Goal: Task Accomplishment & Management: Use online tool/utility

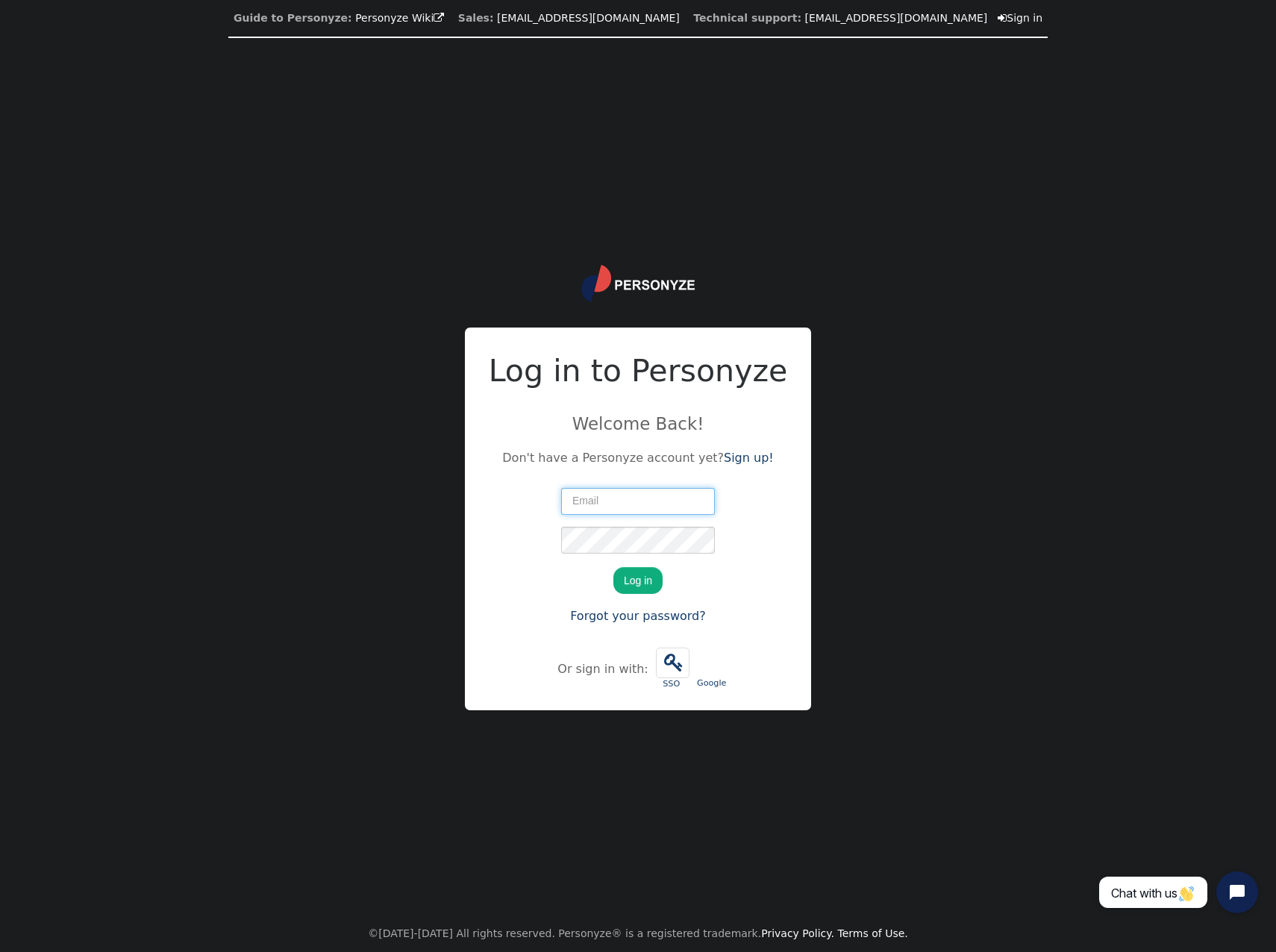
click at [623, 498] on input "text" at bounding box center [638, 501] width 153 height 27
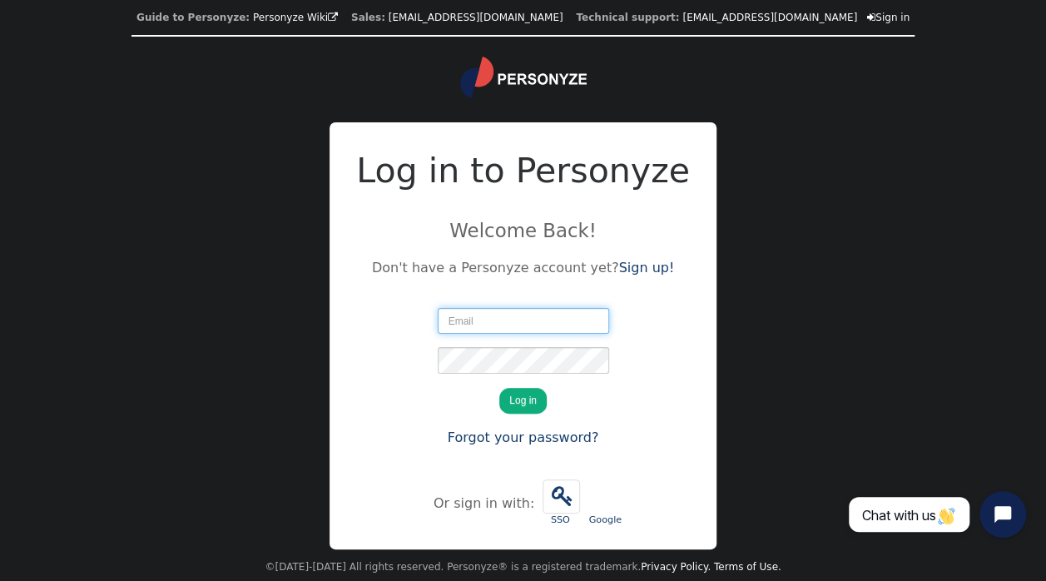
click at [506, 320] on input "text" at bounding box center [523, 321] width 171 height 26
type input "[PERSON_NAME][EMAIL_ADDRESS][DOMAIN_NAME]"
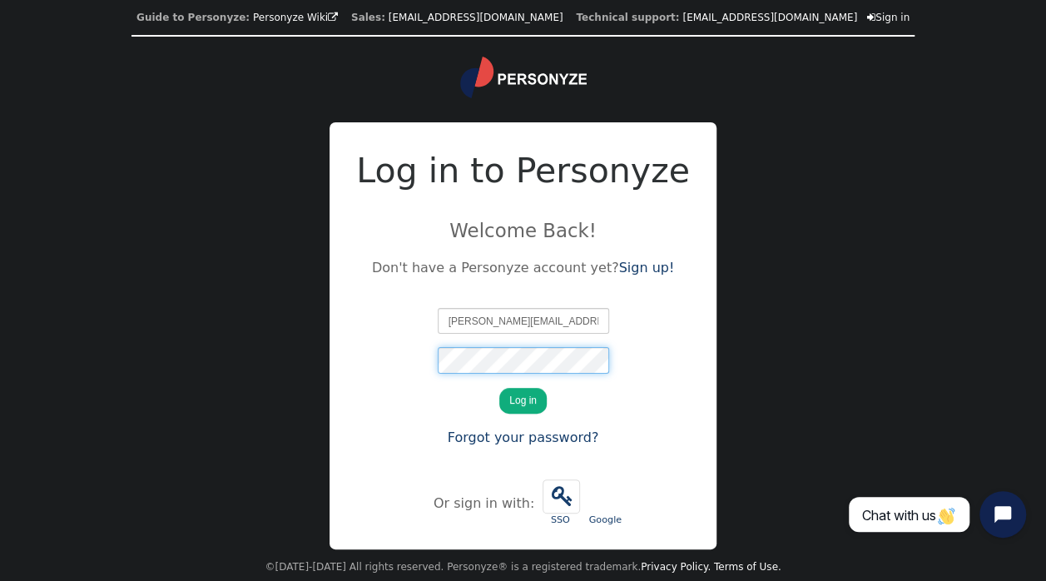
click at [499, 388] on button "Log in" at bounding box center [522, 401] width 47 height 26
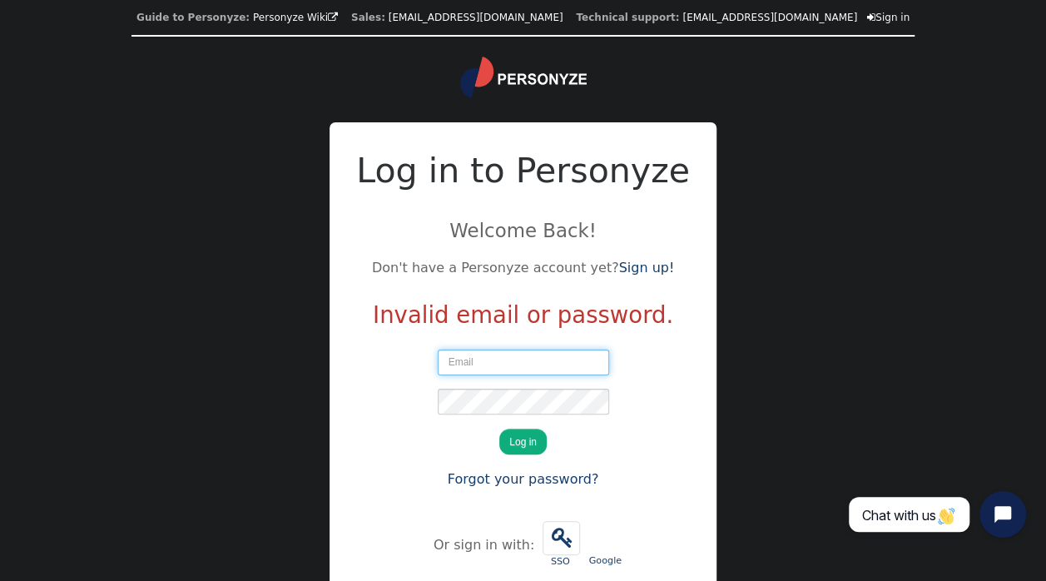
click at [486, 371] on input "text" at bounding box center [523, 363] width 171 height 26
type input "B"
type input "[PERSON_NAME][EMAIL_ADDRESS][DOMAIN_NAME]"
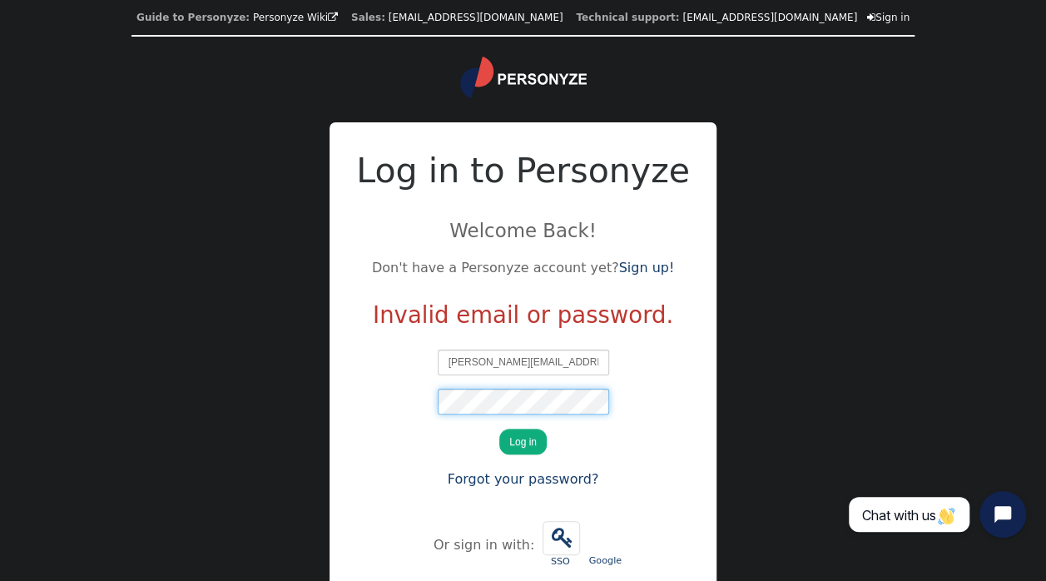
click at [499, 429] on button "Log in" at bounding box center [522, 442] width 47 height 26
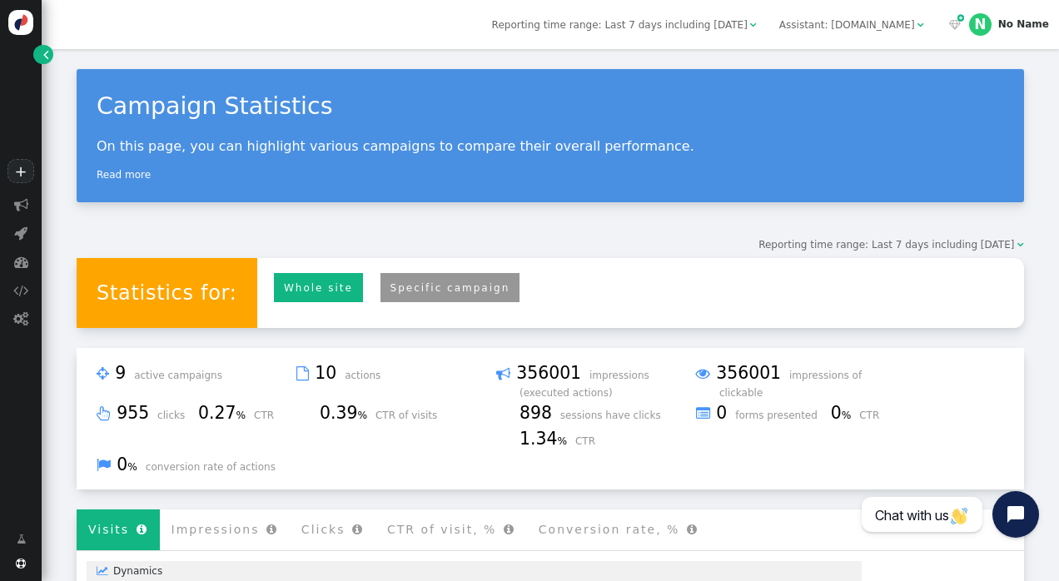
click at [422, 295] on link "Specific campaign" at bounding box center [450, 287] width 140 height 29
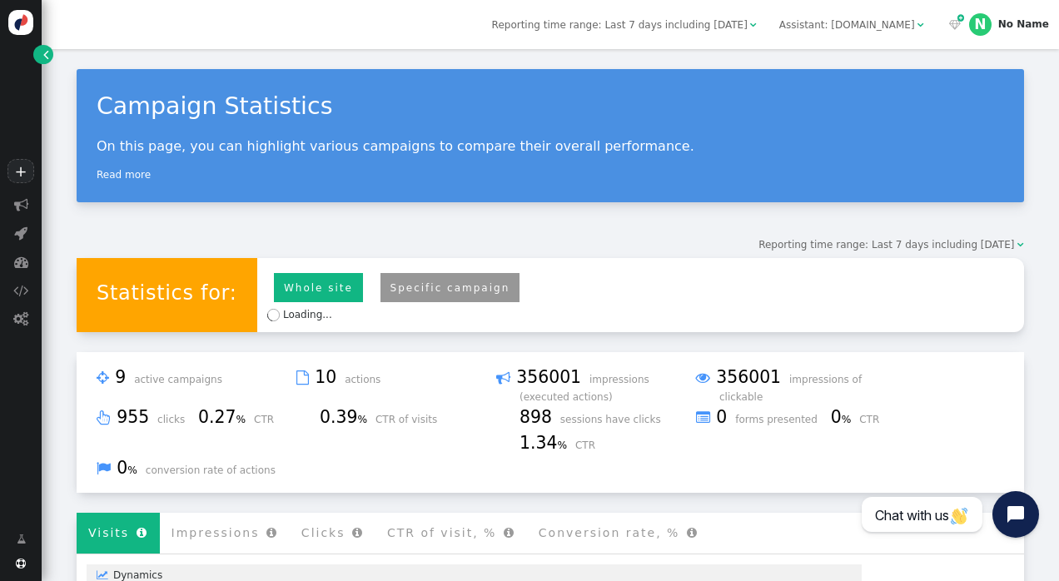
click at [415, 280] on link "Specific campaign" at bounding box center [450, 287] width 140 height 29
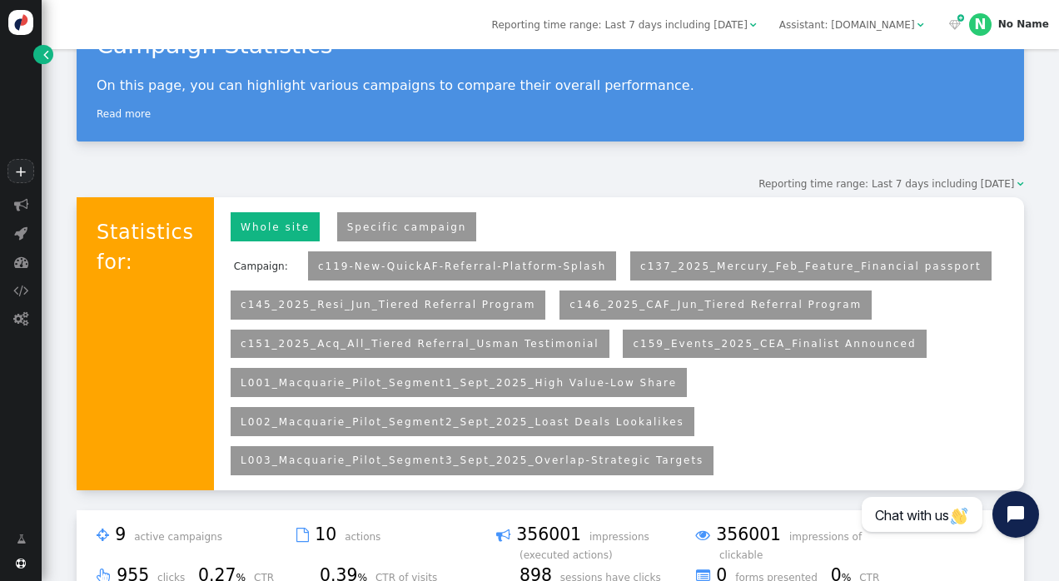
scroll to position [83, 0]
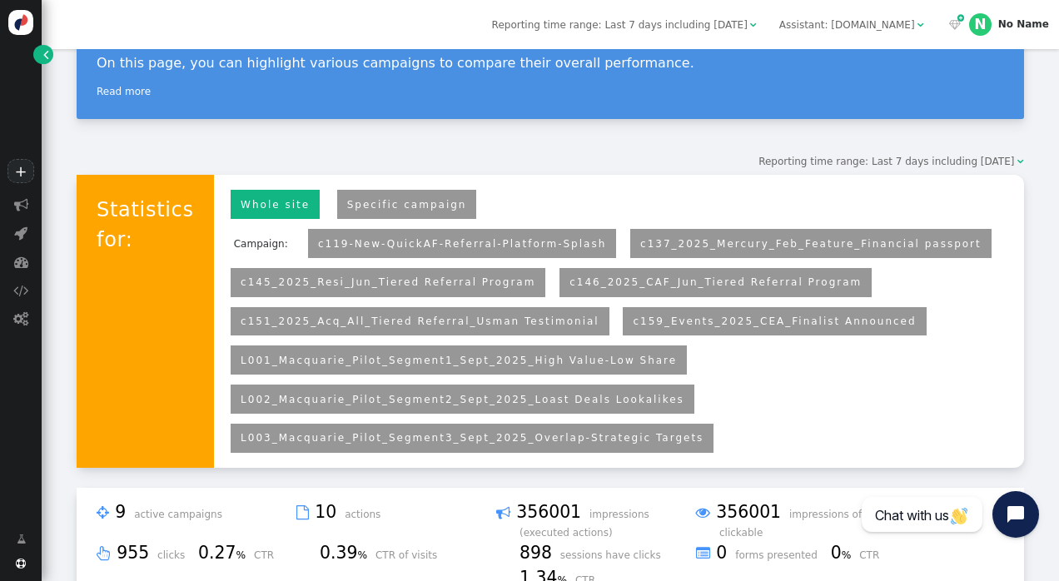
click at [390, 358] on link "L001_Macquarie_Pilot_Segment1_Sept_2025_High Value-Low Share" at bounding box center [459, 361] width 436 height 12
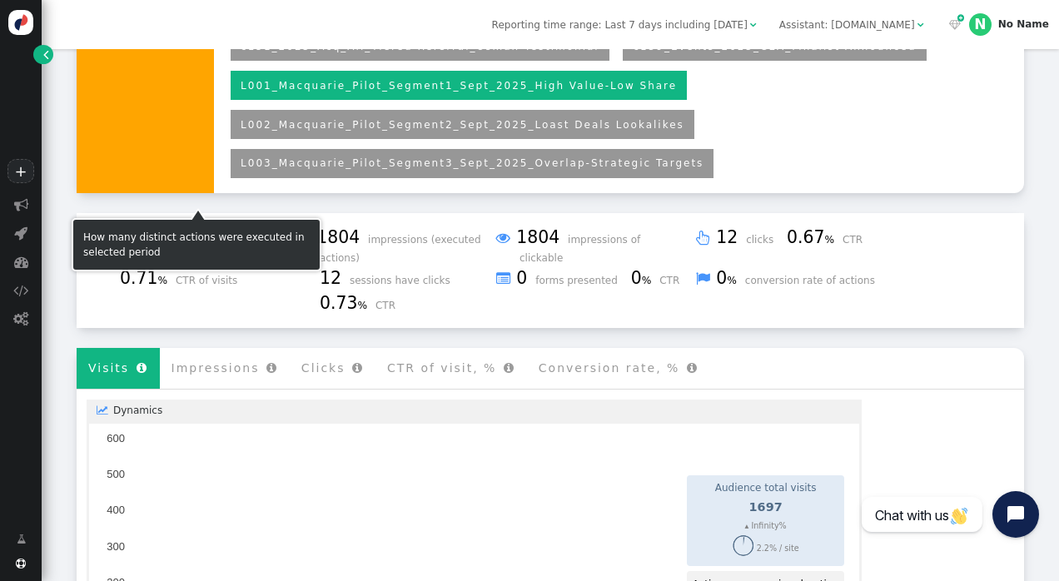
scroll to position [333, 0]
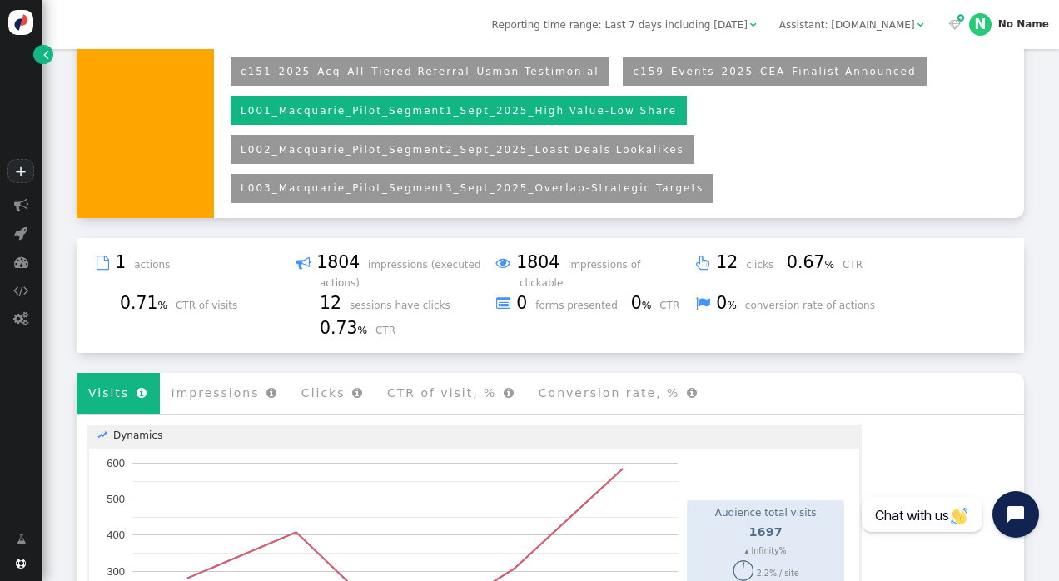
click at [392, 151] on link "L002_Macquarie_Pilot_Segment2_Sept_2025_Loast Deals Lookalikes" at bounding box center [463, 150] width 444 height 12
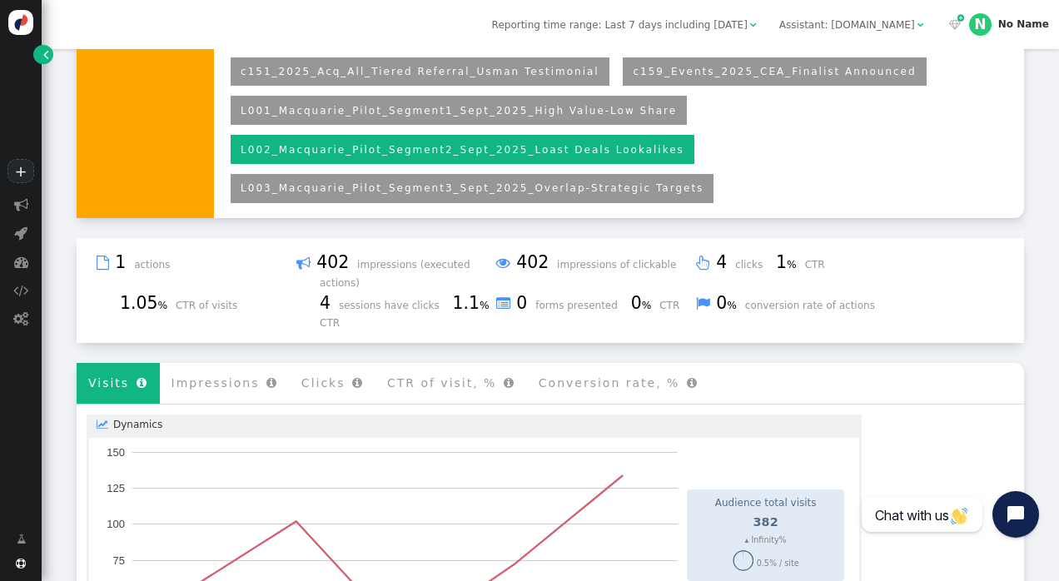
click at [411, 191] on link "L003_Macquarie_Pilot_Segment3_Sept_2025_Overlap-Strategic Targets" at bounding box center [472, 188] width 463 height 12
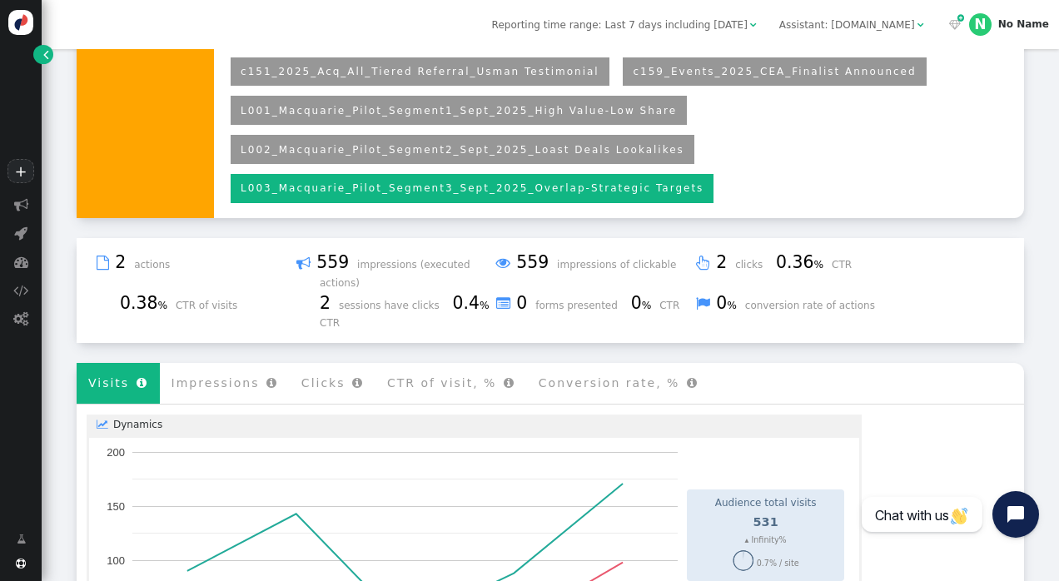
click at [405, 147] on link "L002_Macquarie_Pilot_Segment2_Sept_2025_Loast Deals Lookalikes" at bounding box center [463, 150] width 444 height 12
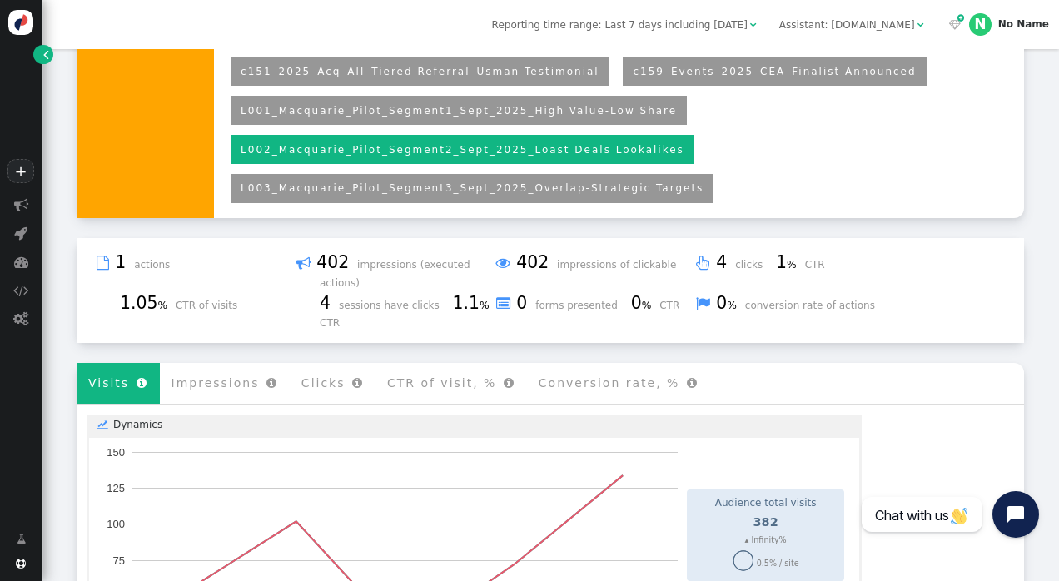
click at [400, 103] on li "L001_Macquarie_Pilot_Segment1_Sept_2025_High Value-Low Share" at bounding box center [459, 110] width 456 height 29
click at [404, 117] on link "L001_Macquarie_Pilot_Segment1_Sept_2025_High Value-Low Share" at bounding box center [459, 111] width 436 height 12
